Goal: Task Accomplishment & Management: Use online tool/utility

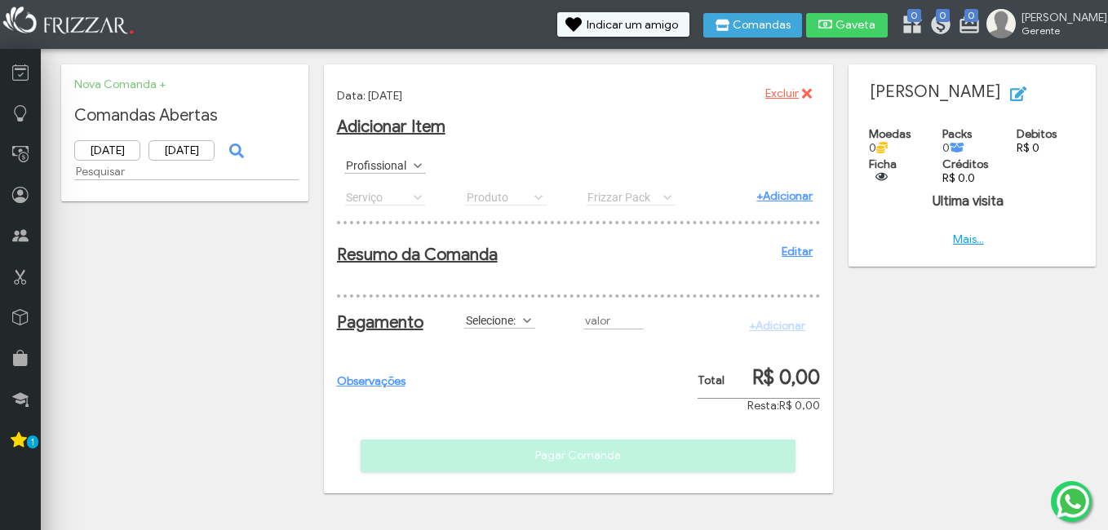
click at [383, 164] on label "Profissional" at bounding box center [377, 164] width 67 height 15
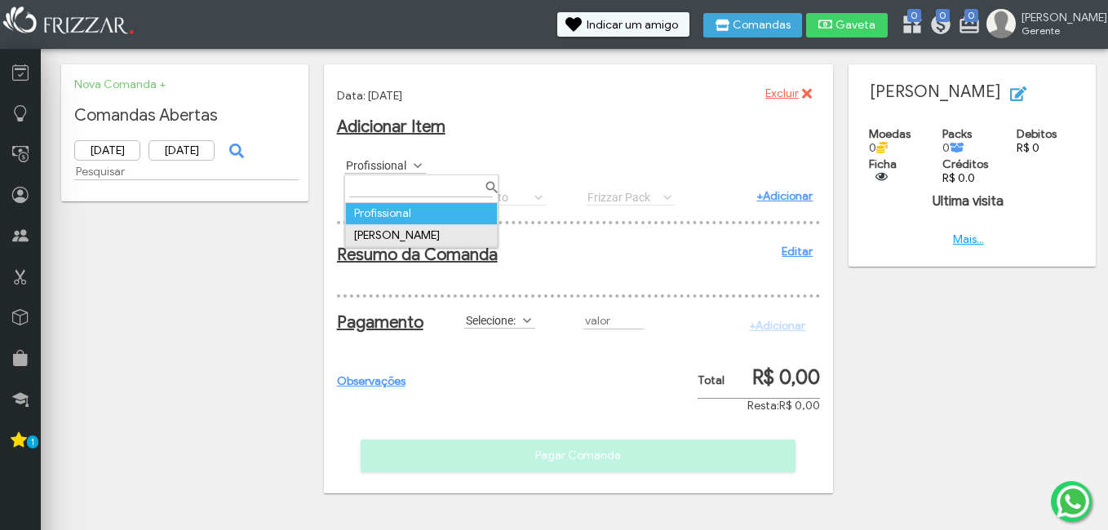
click at [391, 231] on td "[PERSON_NAME]" at bounding box center [421, 235] width 152 height 22
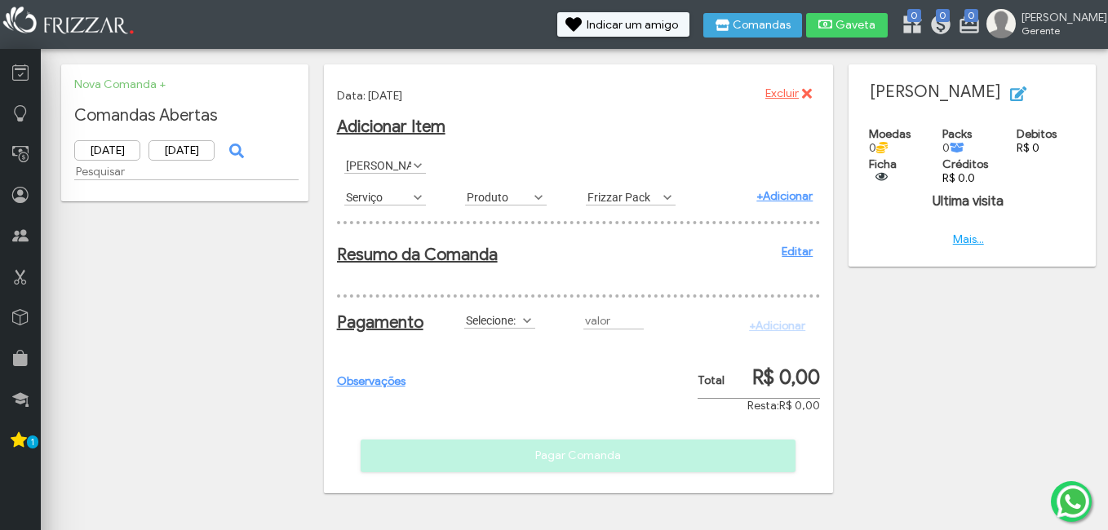
click at [400, 193] on label "Serviço" at bounding box center [377, 196] width 67 height 15
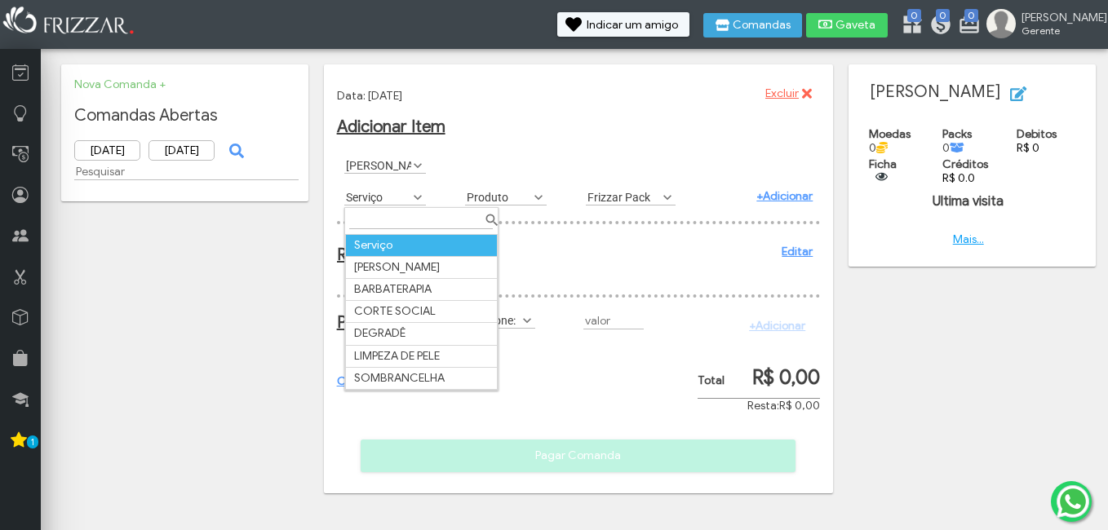
click at [449, 195] on div "Serviço BARBA ALINHAMENTO BARBATERAPIA CORTE SOCIAL DEGRADÊ LIMPEZA DE PELE SOM…" at bounding box center [397, 196] width 121 height 31
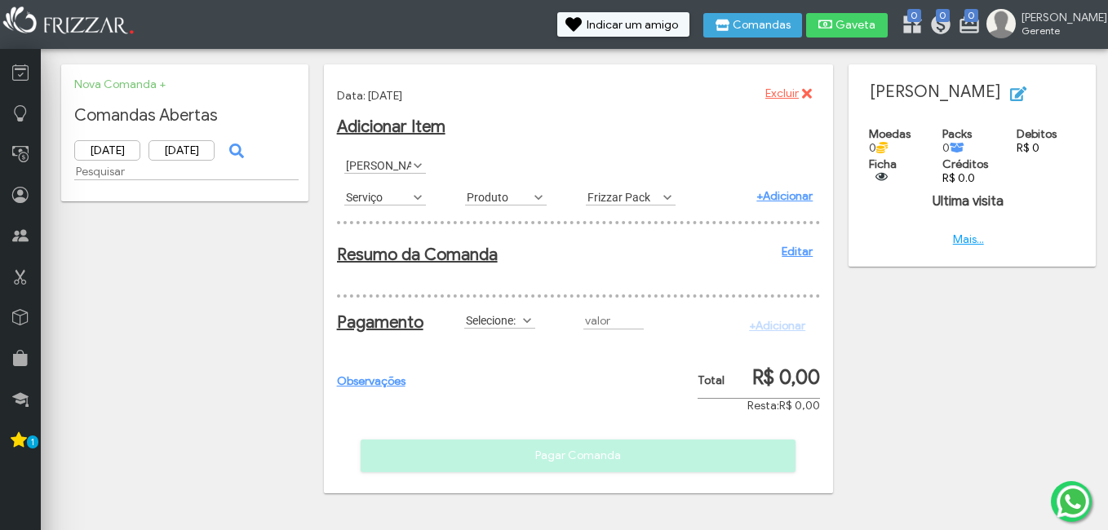
click at [511, 210] on div "Produto POMADA CARAMELITO 80GR POMADA TOWER 80GR Produto" at bounding box center [518, 196] width 121 height 31
click at [511, 197] on label "Produto" at bounding box center [498, 196] width 67 height 15
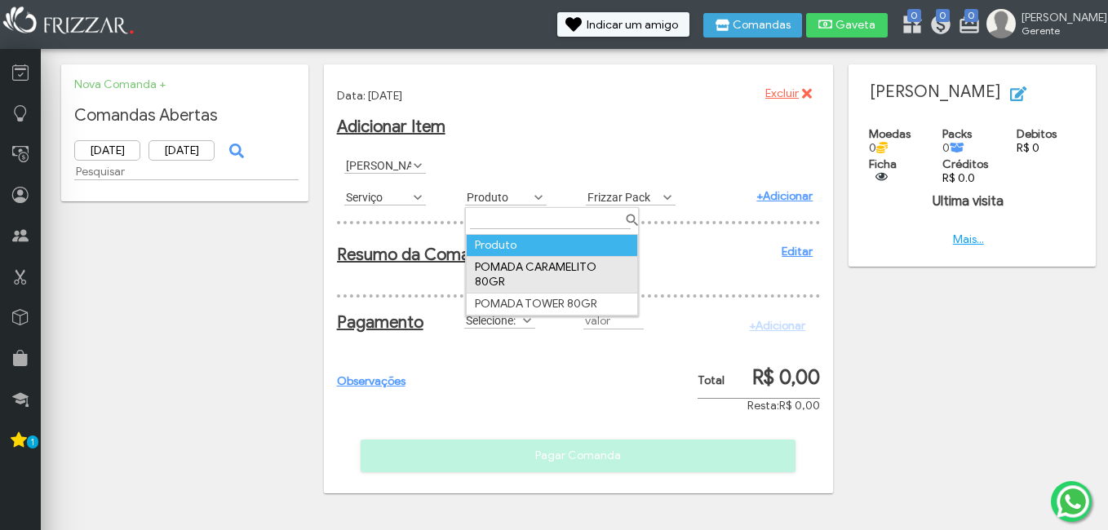
click at [502, 268] on td "POMADA CARAMELITO 80GR" at bounding box center [551, 274] width 171 height 37
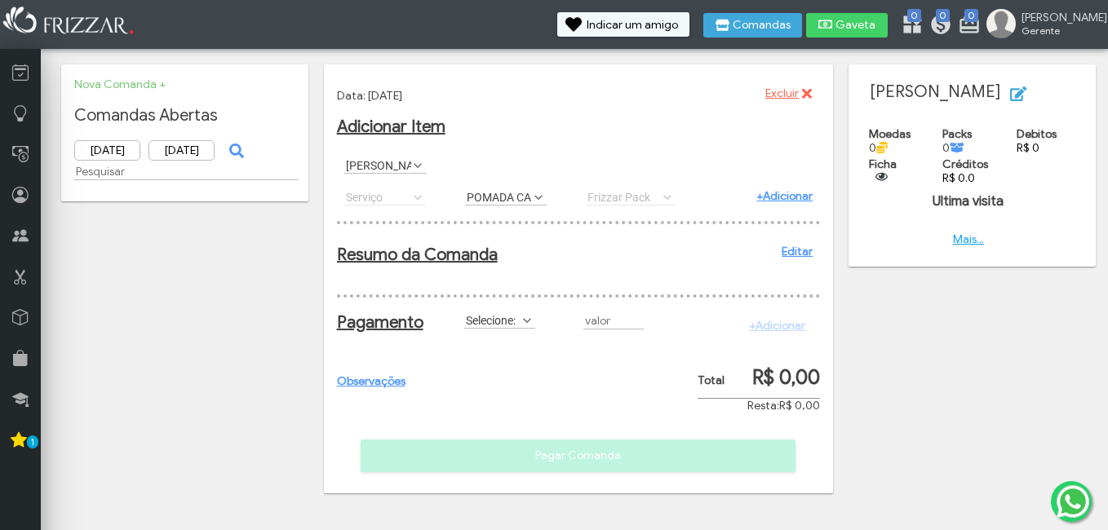
click at [790, 201] on link "+Adicionar" at bounding box center [784, 196] width 56 height 14
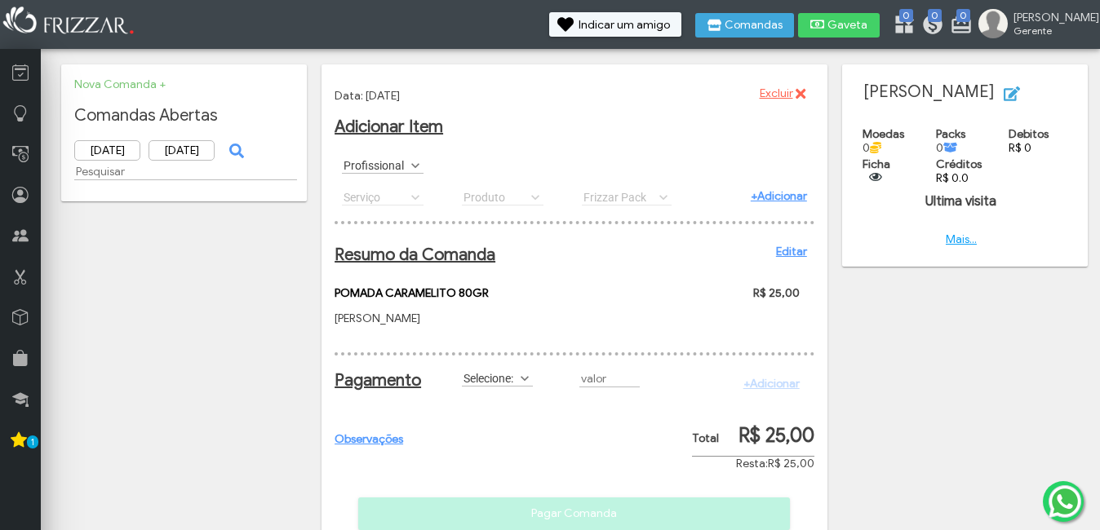
click at [780, 244] on div "Resumo da Comanda Editar POMADA CARAMELITO 80GR BRUNO R$ 25,00" at bounding box center [574, 282] width 480 height 123
click at [780, 245] on div "Resumo da Comanda Editar POMADA CARAMELITO 80GR BRUNO R$ 25,00" at bounding box center [574, 282] width 480 height 123
drag, startPoint x: 780, startPoint y: 245, endPoint x: 790, endPoint y: 253, distance: 13.4
click at [790, 253] on link "Editar" at bounding box center [791, 252] width 31 height 14
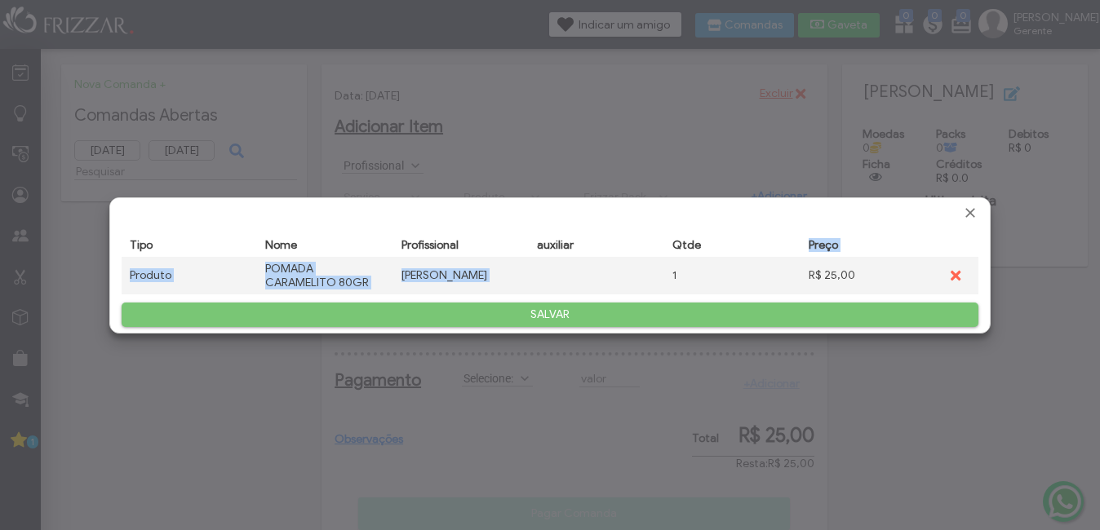
drag, startPoint x: 689, startPoint y: 261, endPoint x: 652, endPoint y: 269, distance: 38.4
click at [652, 269] on div "Tipo Nome Profissional auxiliar Qtde Preço Tipo Nome Profissional auxiliar Qtde…" at bounding box center [550, 263] width 856 height 61
click at [969, 212] on span "Fechar" at bounding box center [970, 213] width 16 height 16
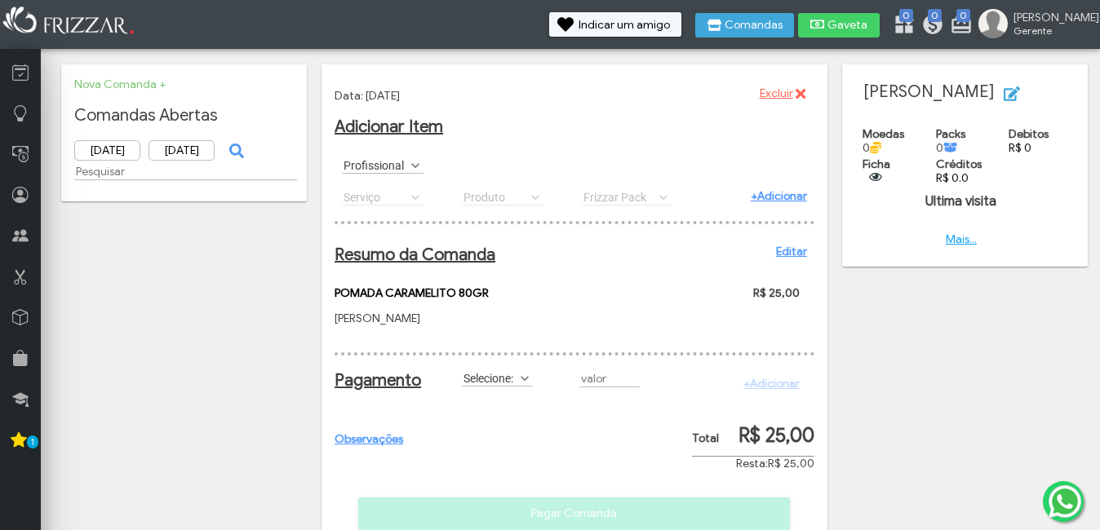
click at [785, 197] on link "+Adicionar" at bounding box center [778, 196] width 56 height 14
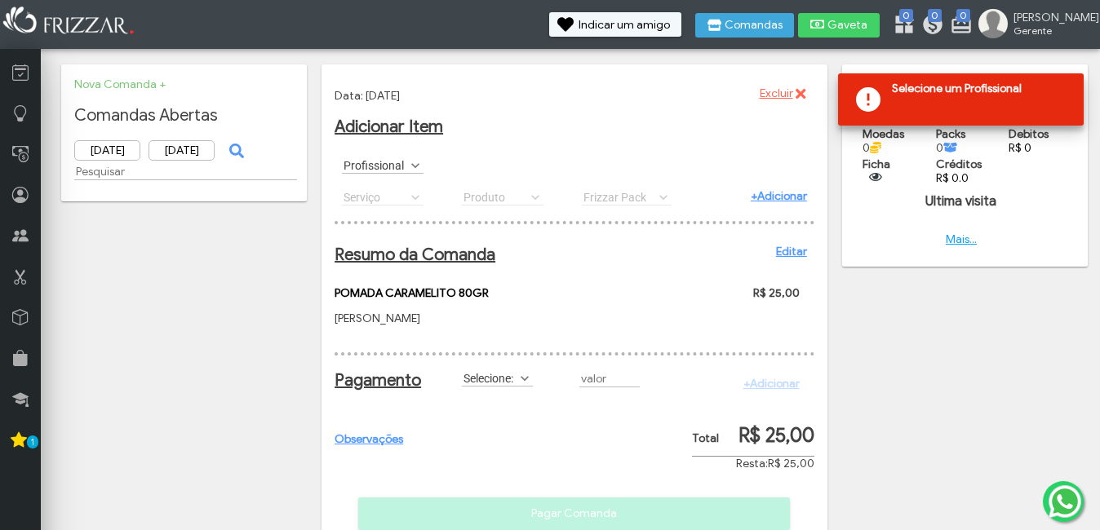
click at [368, 170] on label "Profissional" at bounding box center [375, 164] width 67 height 15
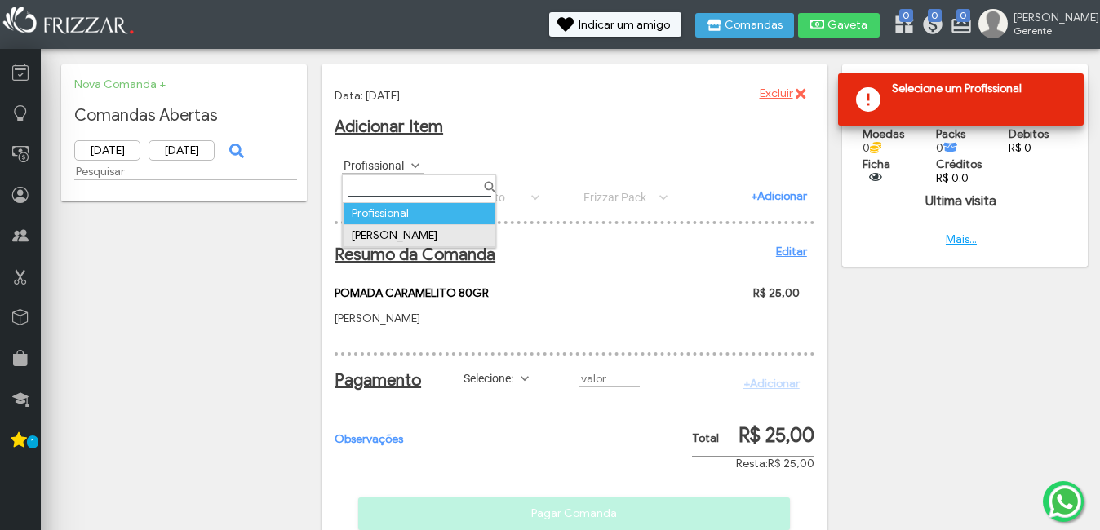
click at [404, 238] on td "[PERSON_NAME]" at bounding box center [419, 235] width 152 height 22
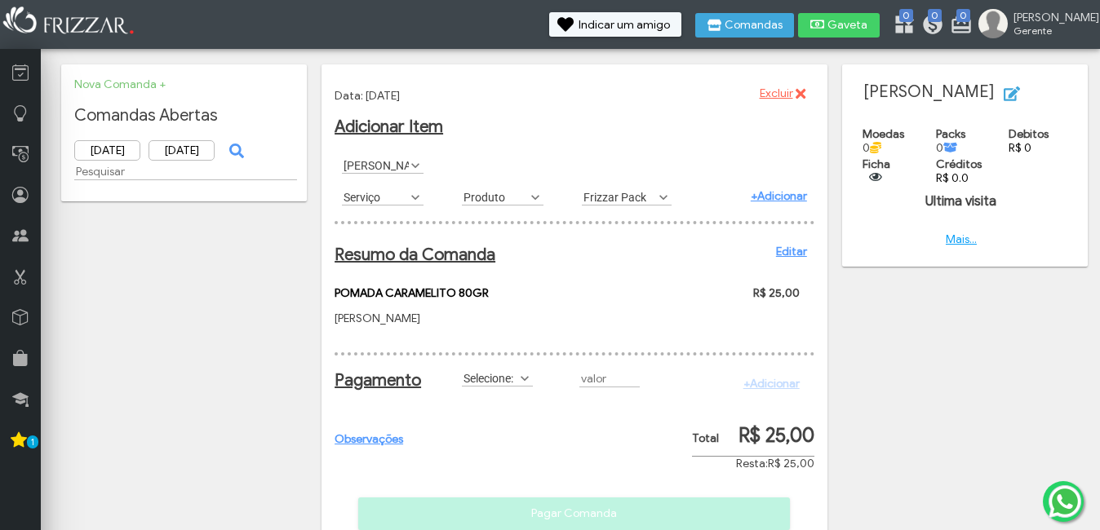
click at [523, 193] on label "Produto" at bounding box center [495, 196] width 67 height 15
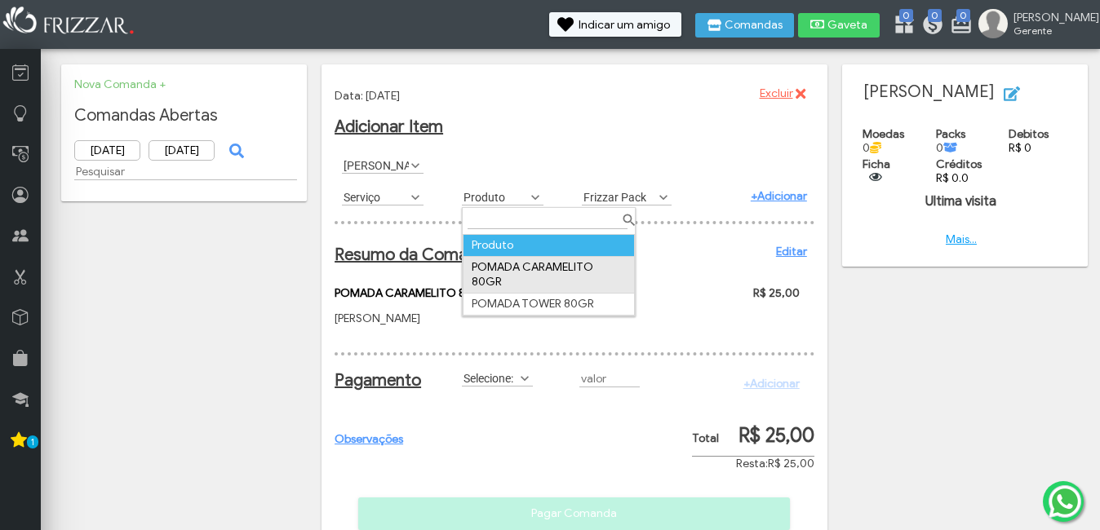
click at [525, 269] on td "POMADA CARAMELITO 80GR" at bounding box center [548, 274] width 171 height 37
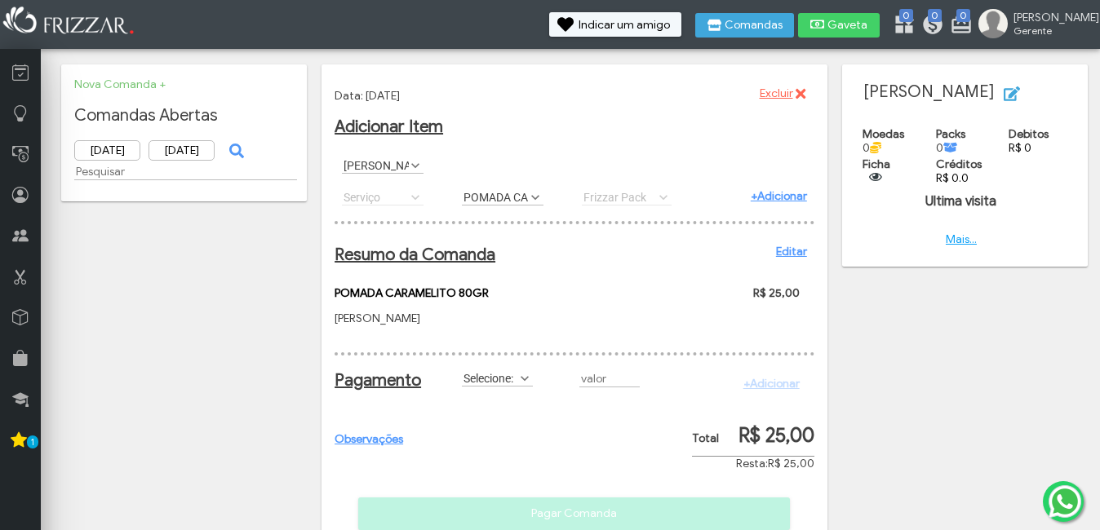
click at [780, 200] on link "+Adicionar" at bounding box center [778, 196] width 56 height 14
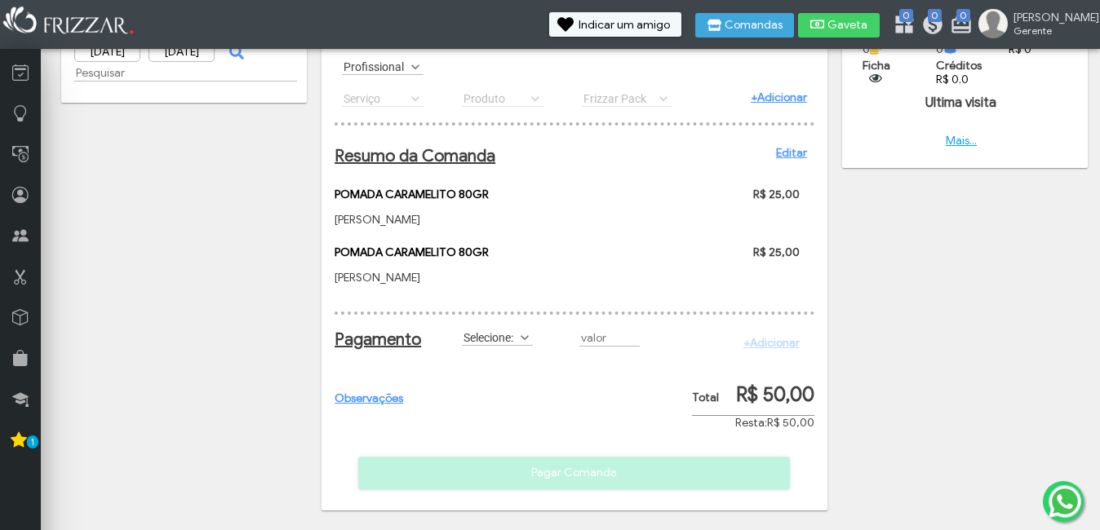
scroll to position [113, 0]
click at [496, 325] on div "Selecione: Crédito Credito_Frizzar Débito DESCONTO Dinheiro FIADO Moedas_Frizza…" at bounding box center [513, 336] width 118 height 31
click at [496, 335] on label "Selecione:" at bounding box center [490, 336] width 56 height 15
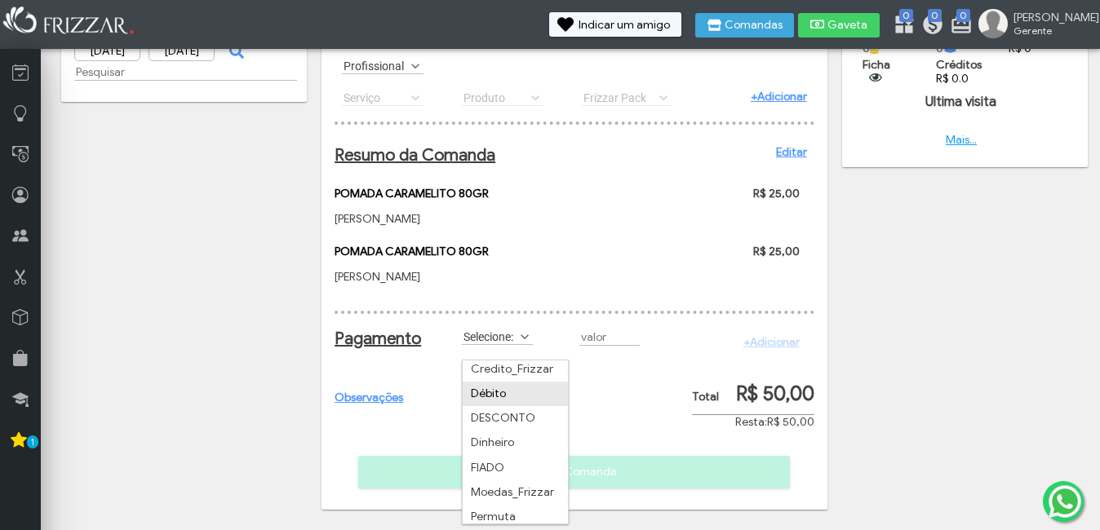
scroll to position [82, 0]
click at [510, 402] on li "Dinheiro" at bounding box center [514, 414] width 105 height 24
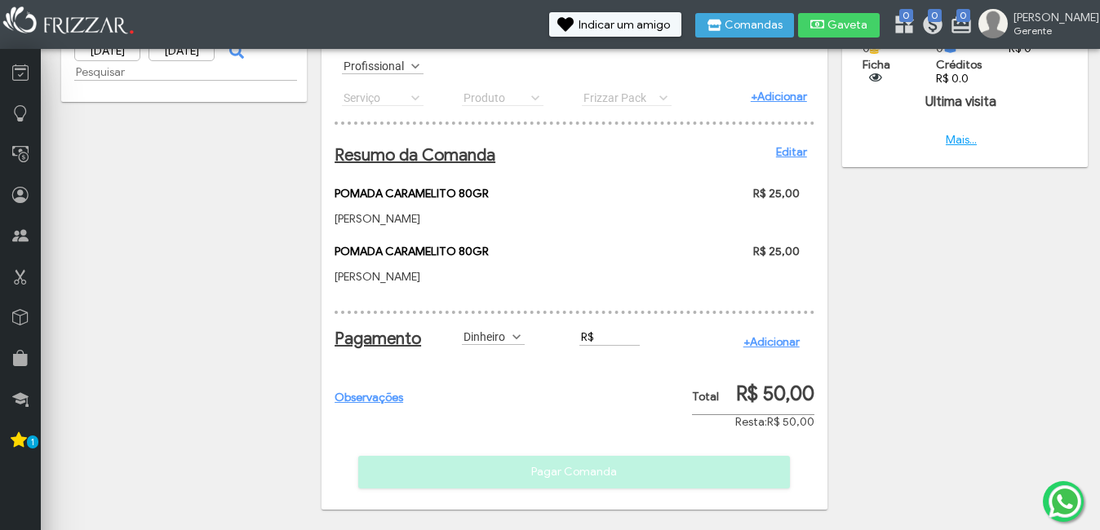
click at [608, 335] on input "R$" at bounding box center [609, 337] width 60 height 17
type input "R$ 40,00"
click at [610, 392] on div "Observações Pagar Comanda" at bounding box center [574, 301] width 480 height 376
drag, startPoint x: 638, startPoint y: 335, endPoint x: 387, endPoint y: 265, distance: 260.0
click at [397, 276] on div "https://admin.frizzar.com.br/pagamento/mluev?acao=pagamento&agendamentoCod=NULL…" at bounding box center [574, 237] width 506 height 545
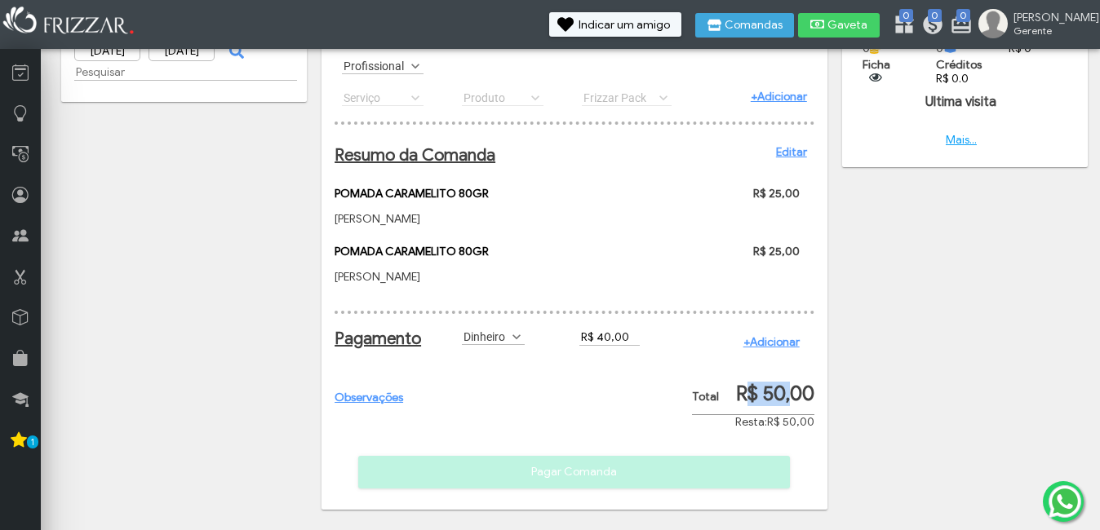
drag, startPoint x: 792, startPoint y: 414, endPoint x: 747, endPoint y: 383, distance: 54.5
click at [747, 383] on div "Total R$ 50,00" at bounding box center [753, 398] width 122 height 33
click at [795, 421] on span "R$ 50,00" at bounding box center [790, 422] width 47 height 14
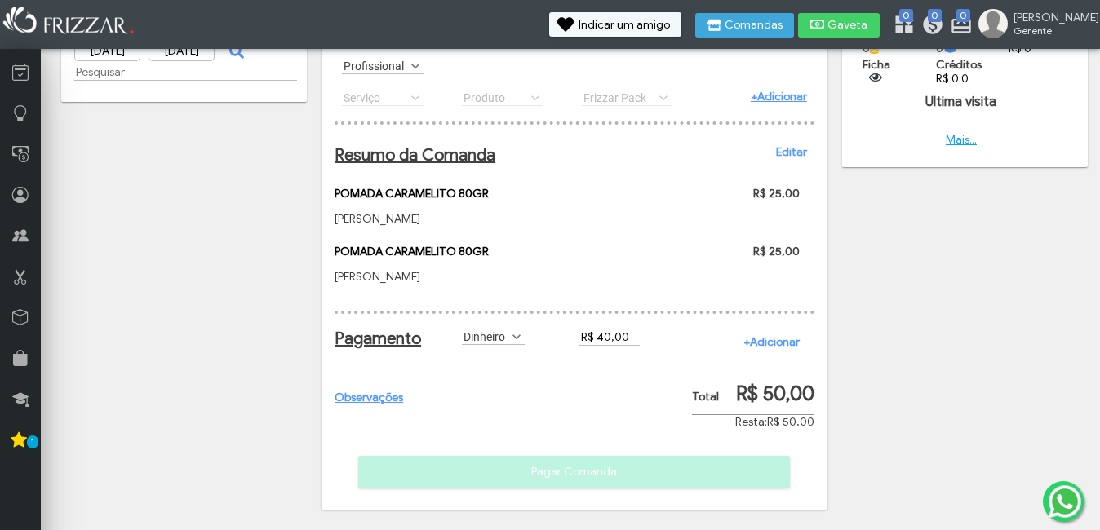
click at [626, 318] on div "Pagamento Selecione: Crédito Credito_Frizzar Débito DESCONTO Dinheiro FIADO Moe…" at bounding box center [574, 344] width 480 height 67
click at [765, 344] on link "+Adicionar" at bounding box center [771, 342] width 56 height 14
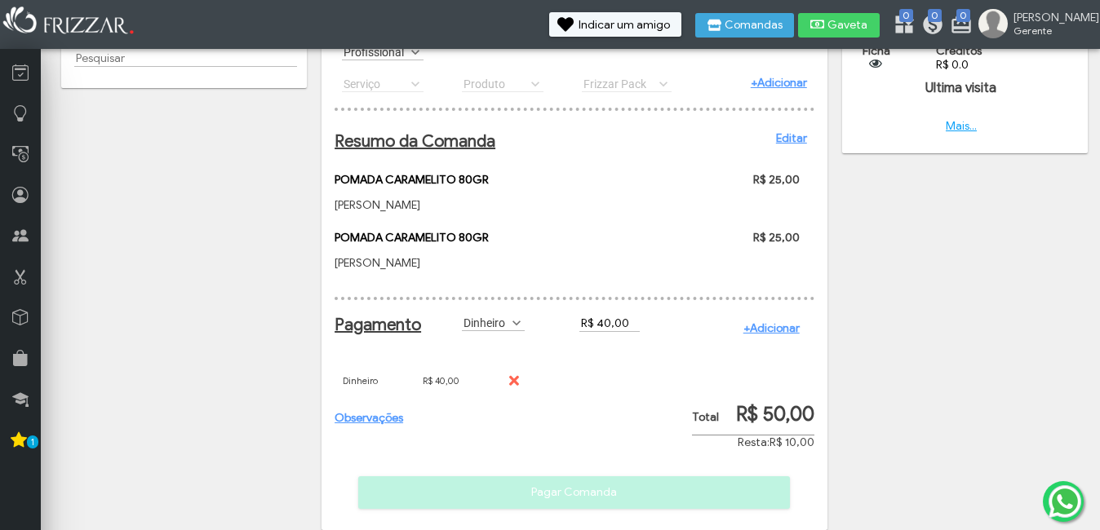
click at [500, 327] on div "Selecione: Crédito Credito_Frizzar Débito DESCONTO Dinheiro FIADO Moedas_Frizza…" at bounding box center [513, 323] width 118 height 31
click at [500, 330] on label "Dinheiro" at bounding box center [486, 322] width 48 height 15
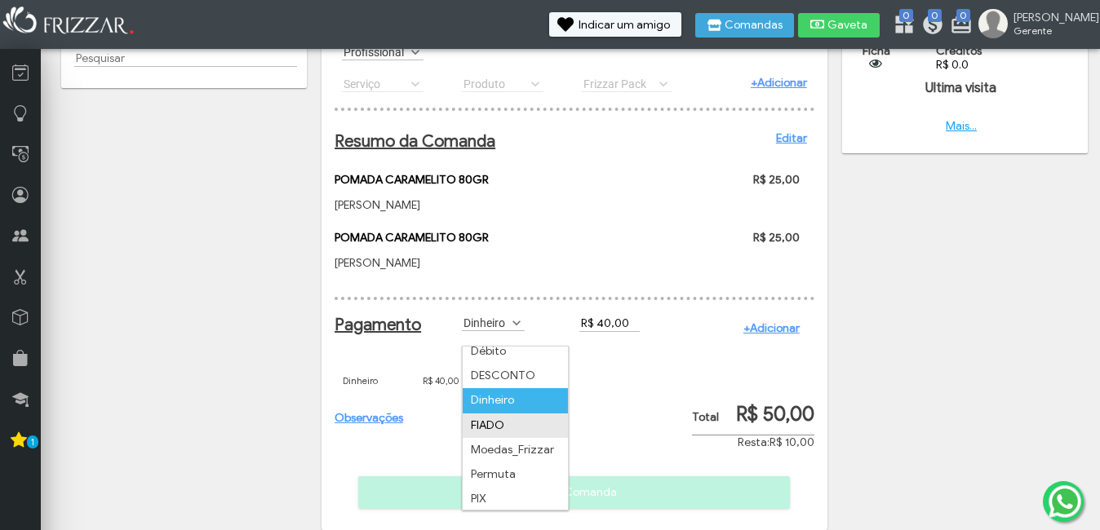
click at [515, 425] on li "FIADO" at bounding box center [514, 426] width 105 height 24
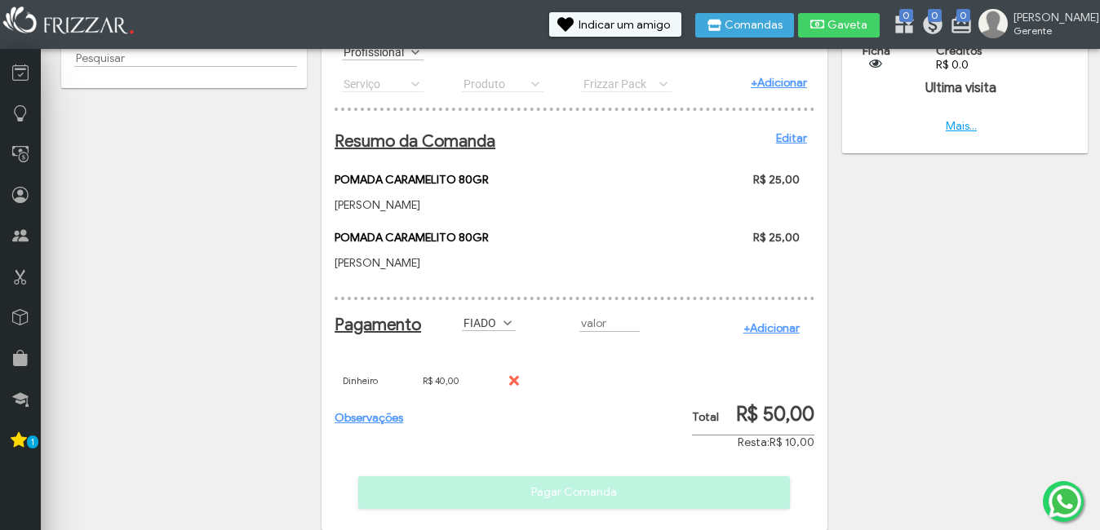
click at [770, 335] on link "+Adicionar" at bounding box center [771, 328] width 56 height 14
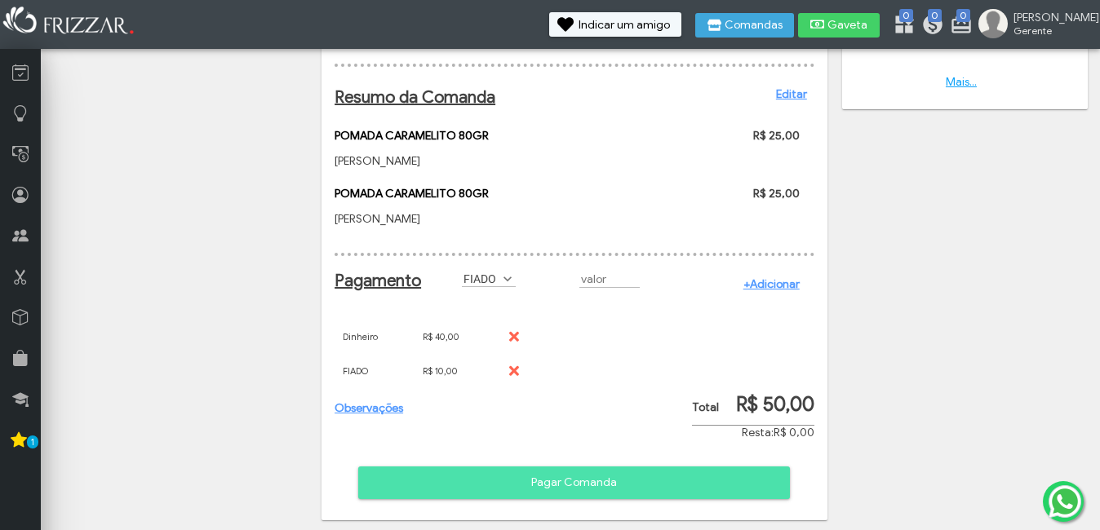
scroll to position [182, 0]
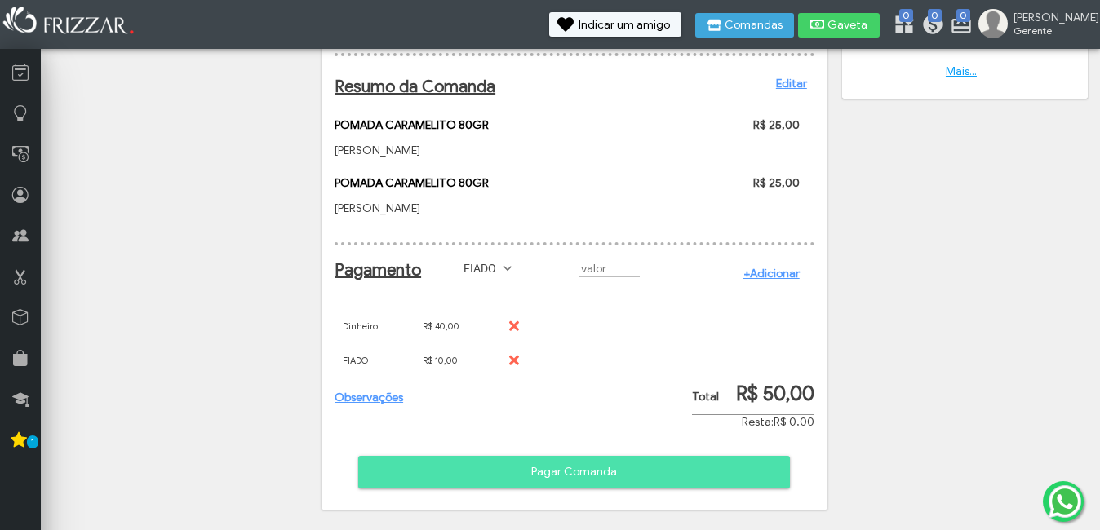
click at [584, 481] on span "Pagar Comanda" at bounding box center [573, 472] width 409 height 24
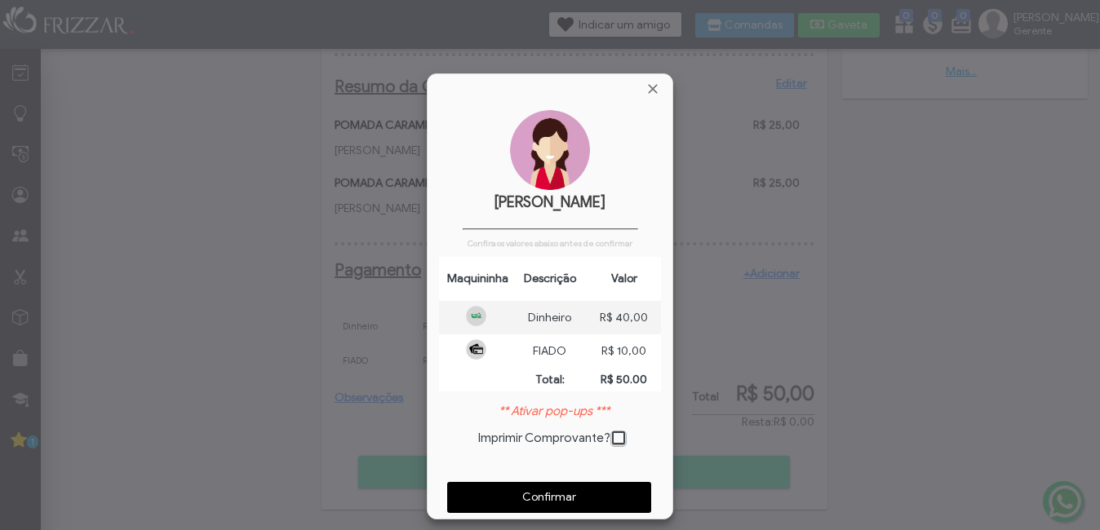
scroll to position [8, 9]
click at [600, 495] on span "Confirmar" at bounding box center [548, 497] width 181 height 24
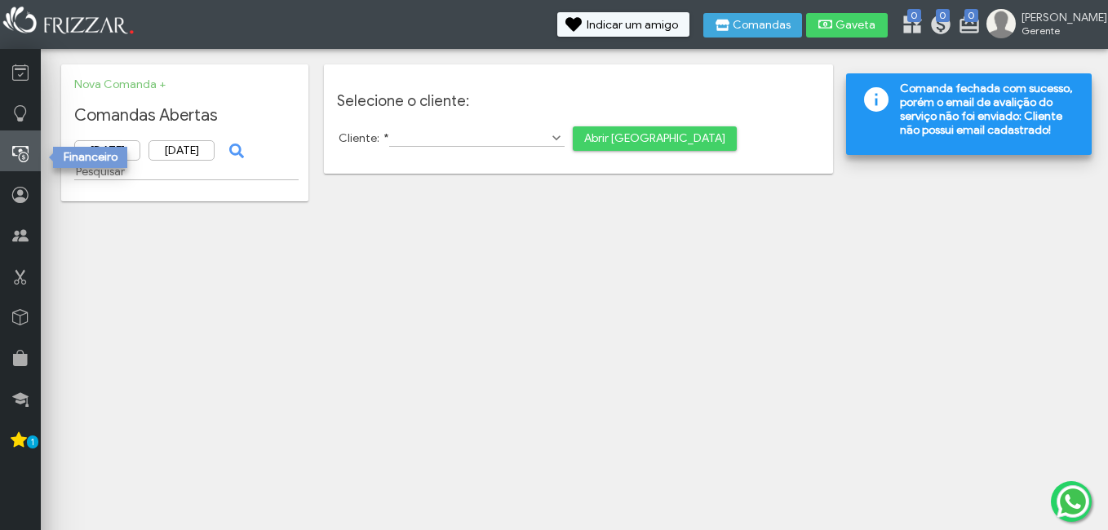
click at [16, 140] on link at bounding box center [20, 151] width 41 height 41
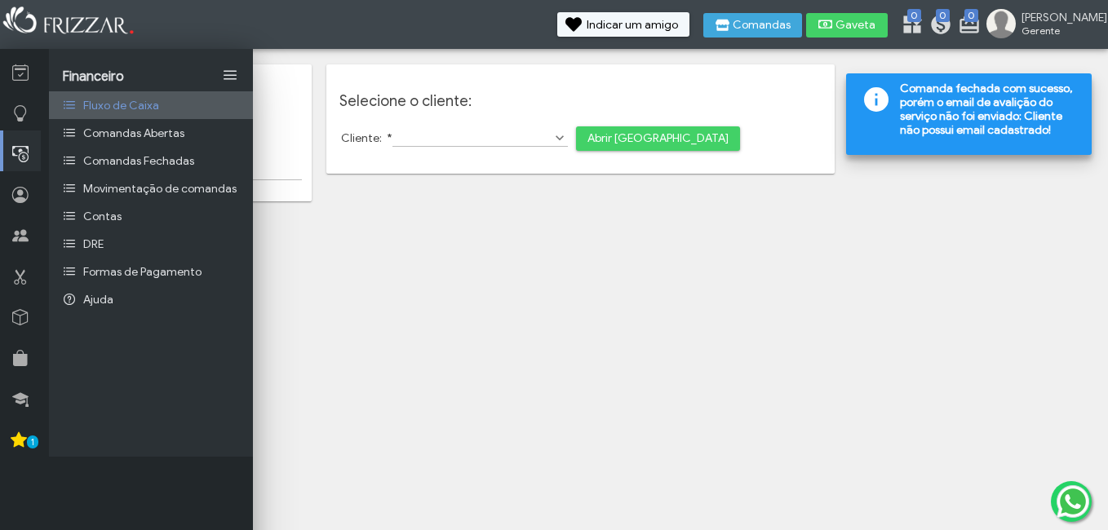
click at [122, 101] on span "Fluxo de Caixa" at bounding box center [121, 106] width 76 height 14
